Goal: Ask a question: Seek information or help from site administrators or community

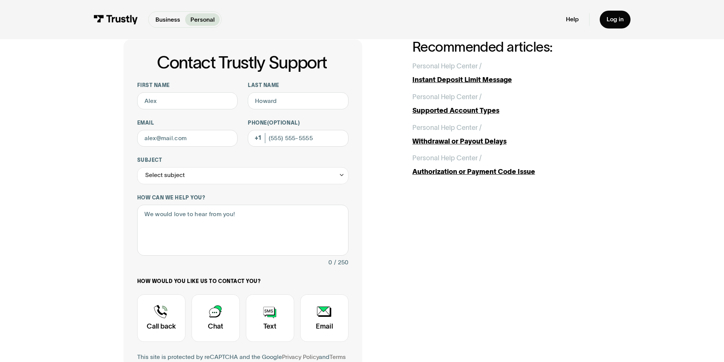
scroll to position [35, 0]
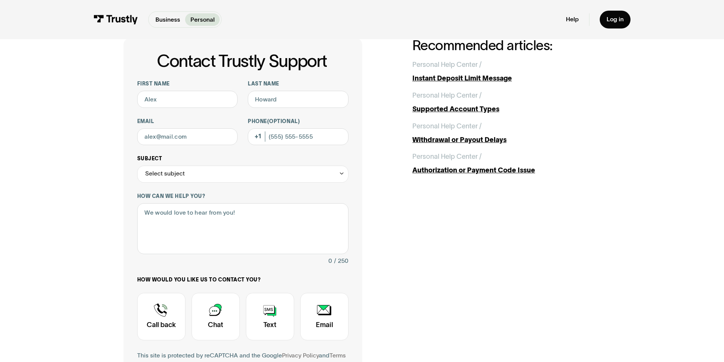
click at [290, 176] on div "Select subject" at bounding box center [242, 174] width 211 height 17
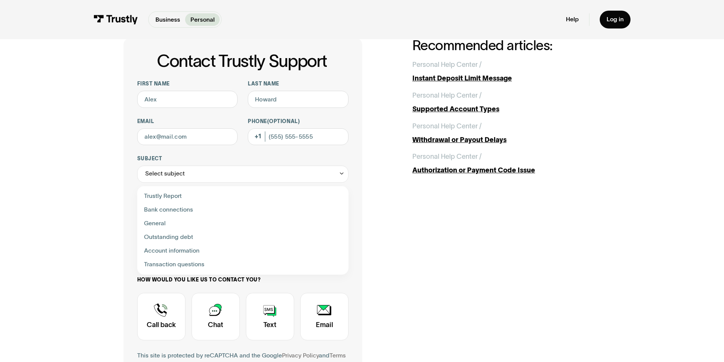
click at [69, 168] on div "Contact Trustly Support First name Last name Email Phone (Optional) Subject Sel…" at bounding box center [362, 232] width 690 height 457
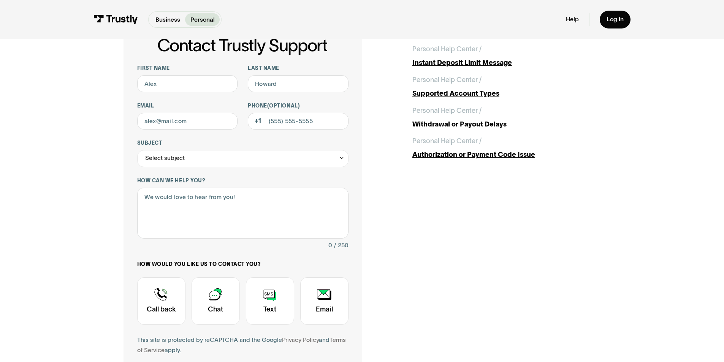
scroll to position [0, 0]
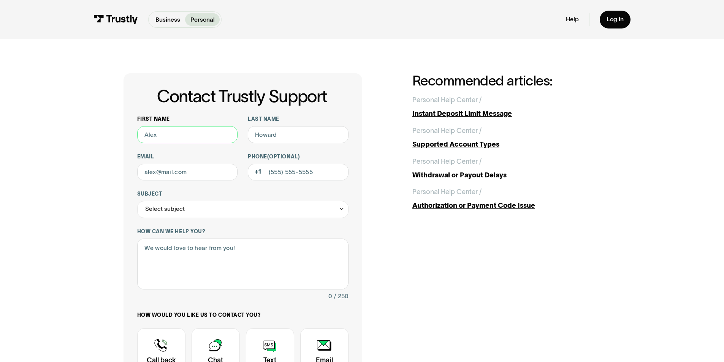
click at [177, 137] on input "First name" at bounding box center [187, 134] width 101 height 17
type input "Eider"
click at [266, 138] on input "Last name" at bounding box center [298, 134] width 101 height 17
type input "[PERSON_NAME]"
click at [185, 177] on input "Email" at bounding box center [187, 172] width 101 height 17
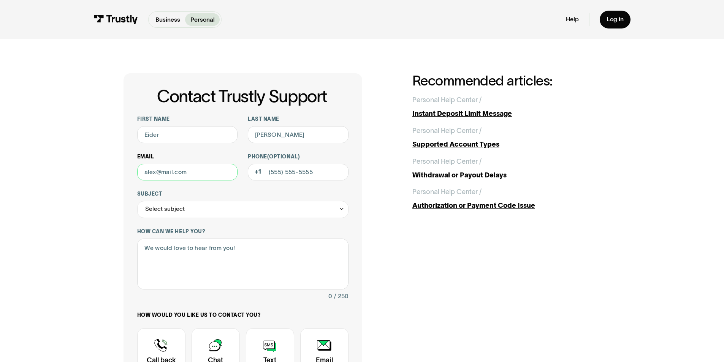
type input "[EMAIL_ADDRESS][DOMAIN_NAME]"
click at [291, 172] on input "Phone (Optional)" at bounding box center [298, 172] width 101 height 17
click at [287, 171] on input "(573) 178-7961" at bounding box center [298, 172] width 101 height 17
click at [310, 172] on input "(573) 178-7961" at bounding box center [298, 172] width 101 height 17
type input "5"
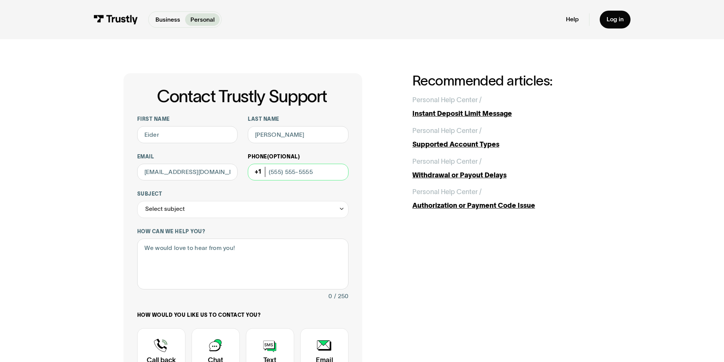
click at [286, 174] on input "Phone (Optional)" at bounding box center [298, 172] width 101 height 17
type input "3"
click at [285, 175] on input "Phone (Optional)" at bounding box center [298, 172] width 101 height 17
type input "5"
click at [287, 174] on input "Phone (Optional)" at bounding box center [298, 172] width 101 height 17
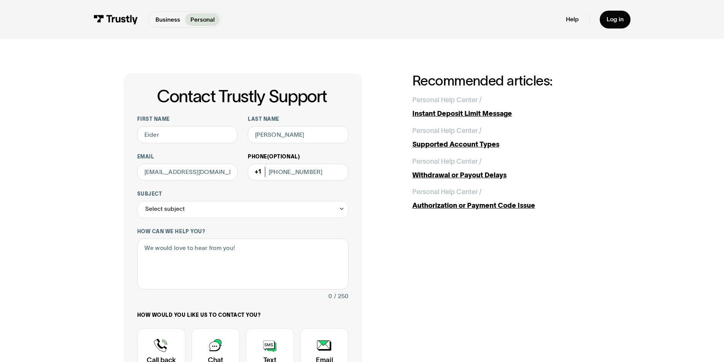
click at [256, 172] on div "Phone (Optional) (317) 879-6172" at bounding box center [298, 167] width 101 height 27
click at [259, 173] on div "Phone (Optional) (317) 879-6172" at bounding box center [298, 167] width 101 height 27
click at [270, 173] on input "(317) 879-6172" at bounding box center [298, 172] width 101 height 17
type input "3"
type input "[PHONE_NUMBER]"
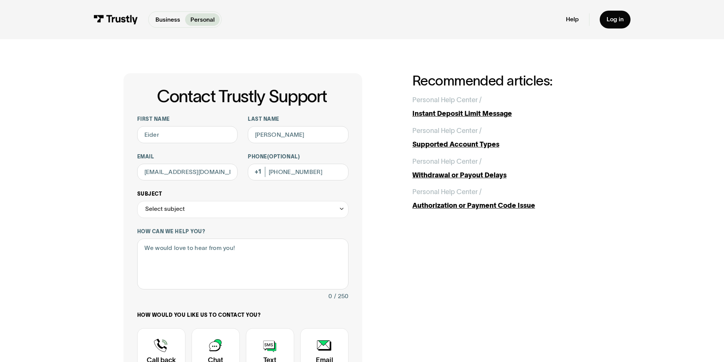
click at [301, 209] on div "Select subject" at bounding box center [242, 209] width 211 height 17
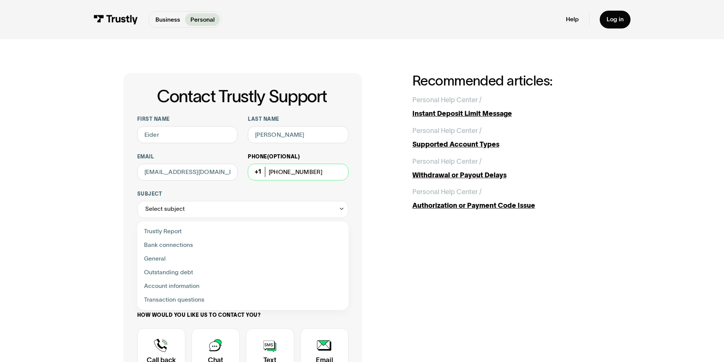
click at [269, 173] on input "[PHONE_NUMBER]" at bounding box center [298, 172] width 101 height 17
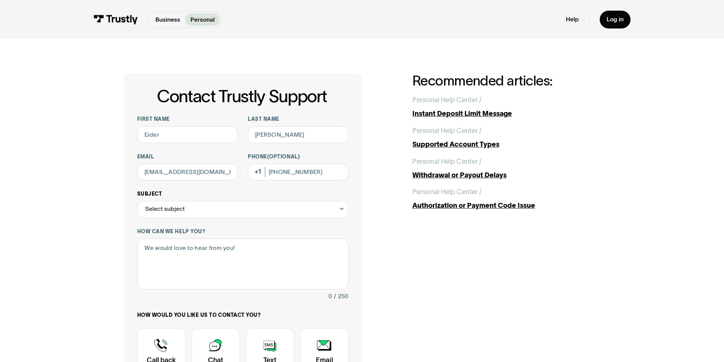
click at [251, 208] on div "Select subject" at bounding box center [242, 209] width 211 height 17
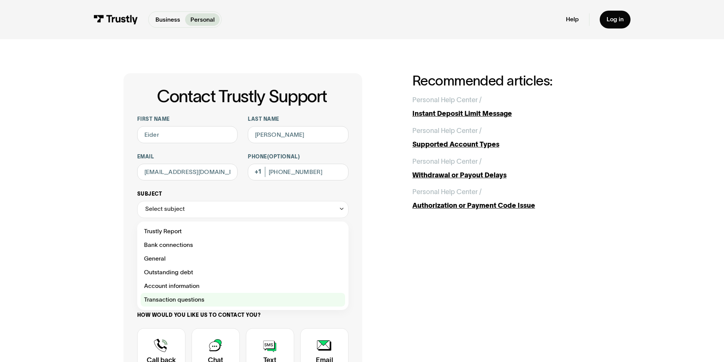
click at [202, 297] on div "Contact Trustly Support" at bounding box center [243, 300] width 205 height 14
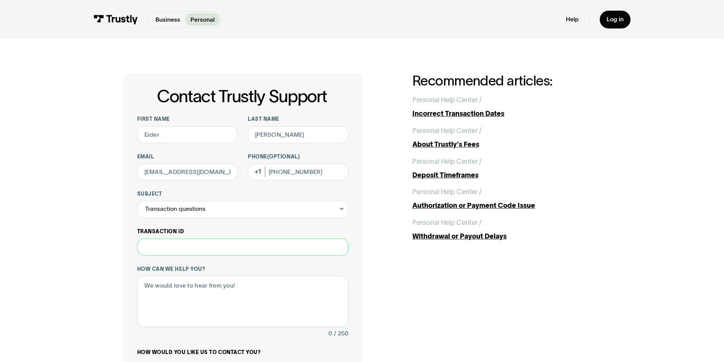
click at [300, 250] on input "Transaction ID" at bounding box center [242, 247] width 211 height 17
click at [286, 205] on div "Transaction questions" at bounding box center [242, 209] width 211 height 17
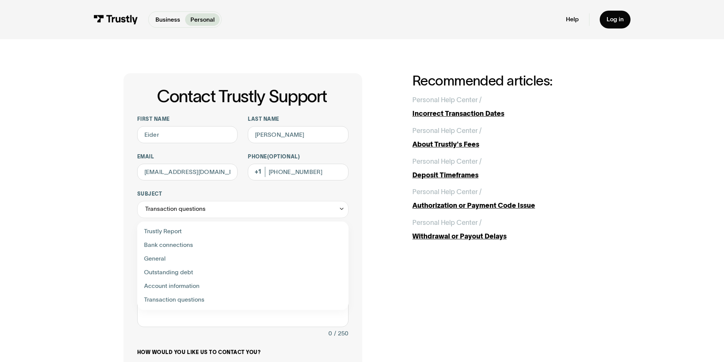
click at [207, 286] on div "Contact Trustly Support" at bounding box center [243, 286] width 205 height 14
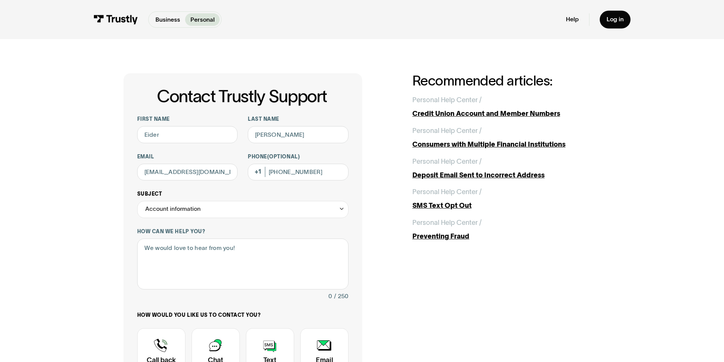
click at [251, 209] on div "Account information" at bounding box center [242, 209] width 211 height 17
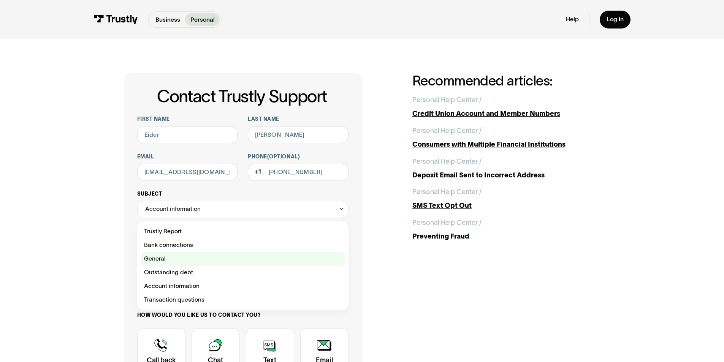
click at [193, 260] on div "Contact Trustly Support" at bounding box center [243, 259] width 205 height 14
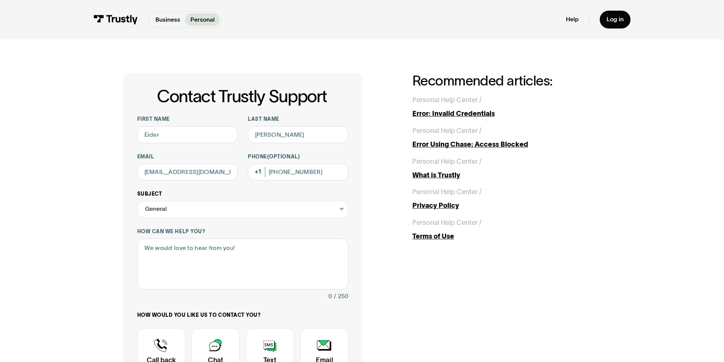
click at [229, 210] on div "General" at bounding box center [242, 209] width 211 height 17
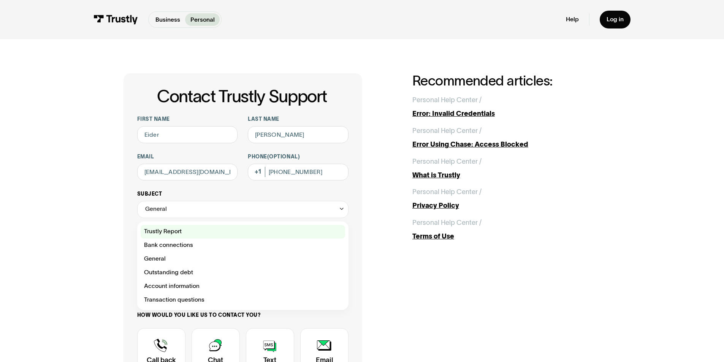
click at [191, 234] on div "Contact Trustly Support" at bounding box center [243, 232] width 205 height 14
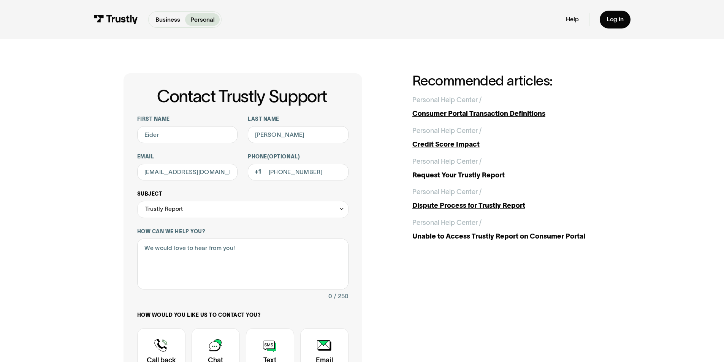
click at [241, 213] on div "Trustly Report" at bounding box center [242, 209] width 211 height 17
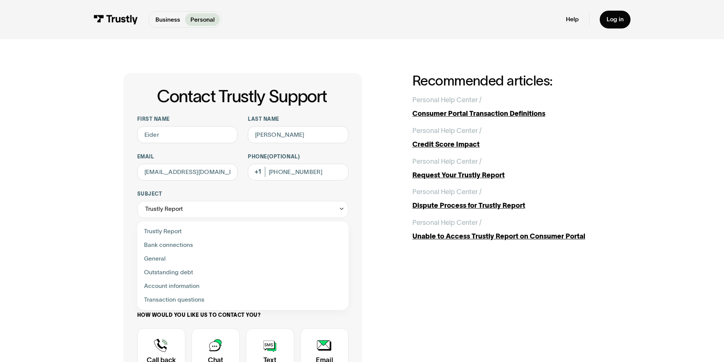
click at [227, 243] on div "Contact Trustly Support" at bounding box center [243, 246] width 205 height 14
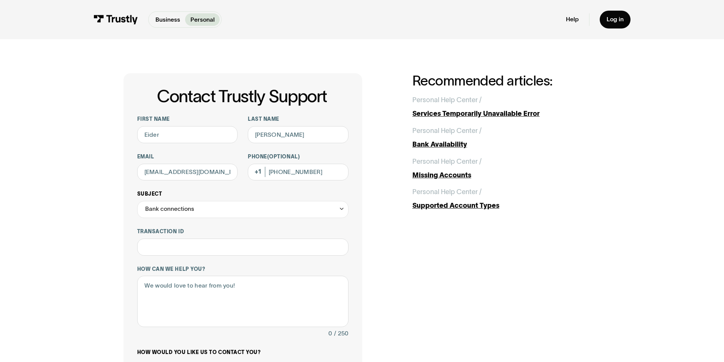
click at [274, 214] on div "Bank connections" at bounding box center [242, 209] width 211 height 17
click at [233, 270] on div "Contact Trustly Support" at bounding box center [243, 273] width 205 height 14
type input "**********"
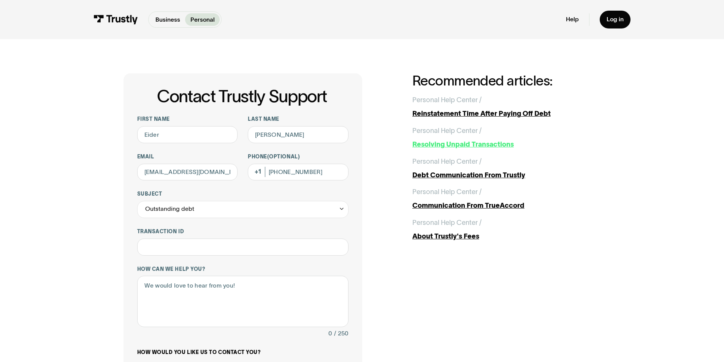
click at [425, 145] on div "Resolving Unpaid Transactions" at bounding box center [507, 145] width 189 height 10
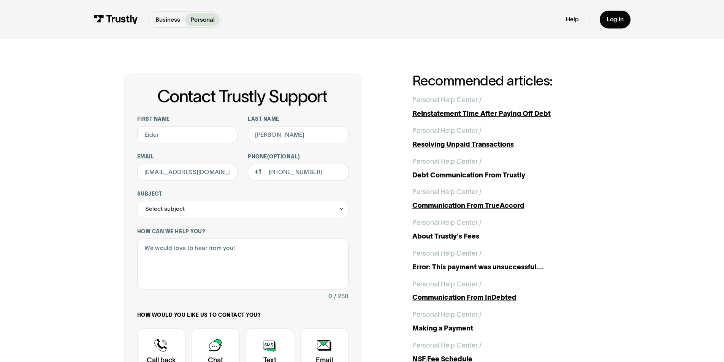
scroll to position [22, 0]
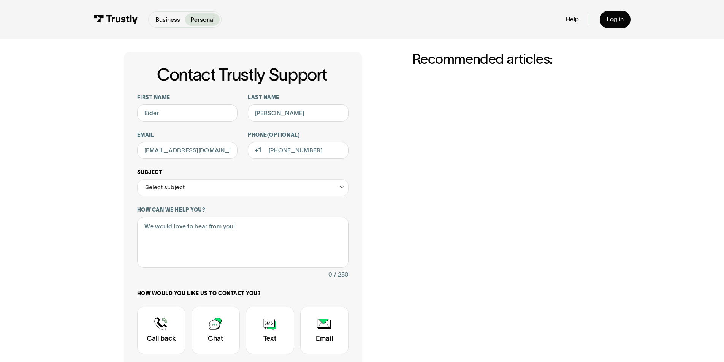
click at [302, 188] on div "Select subject" at bounding box center [242, 187] width 211 height 17
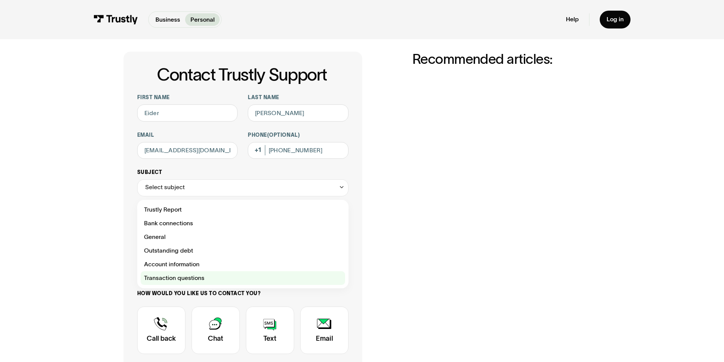
click at [167, 280] on div "Contact Trustly Support" at bounding box center [243, 278] width 205 height 14
type input "**********"
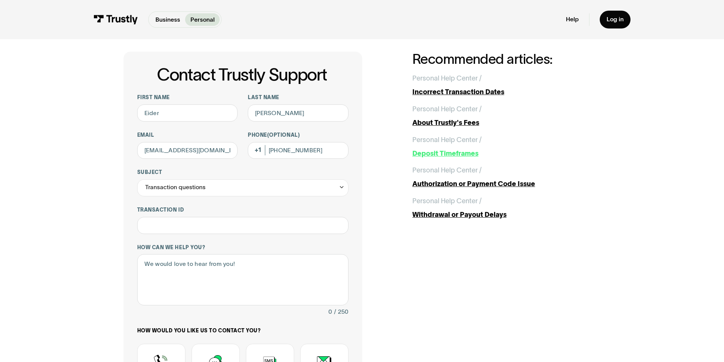
click at [426, 154] on div "Deposit Timeframes" at bounding box center [507, 154] width 189 height 10
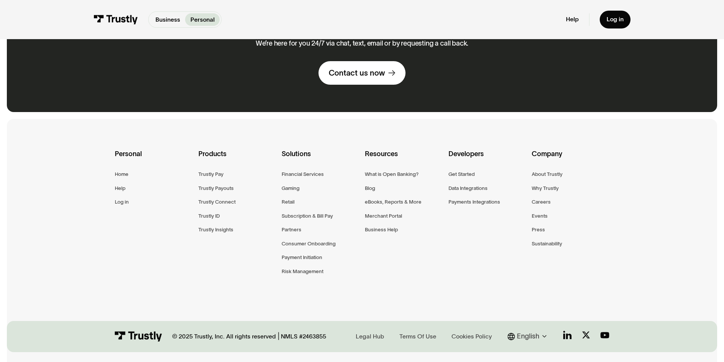
scroll to position [410, 0]
